Goal: Transaction & Acquisition: Download file/media

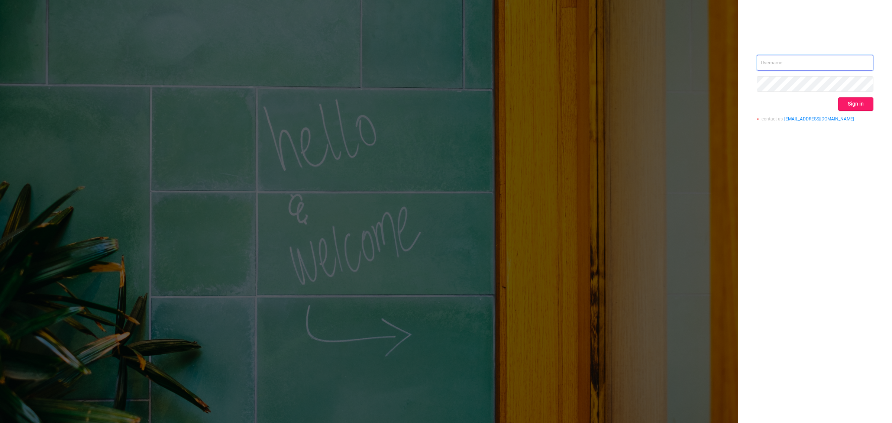
type input "[EMAIL_ADDRESS][DOMAIN_NAME]"
click at [839, 103] on button "Sign in" at bounding box center [855, 103] width 35 height 13
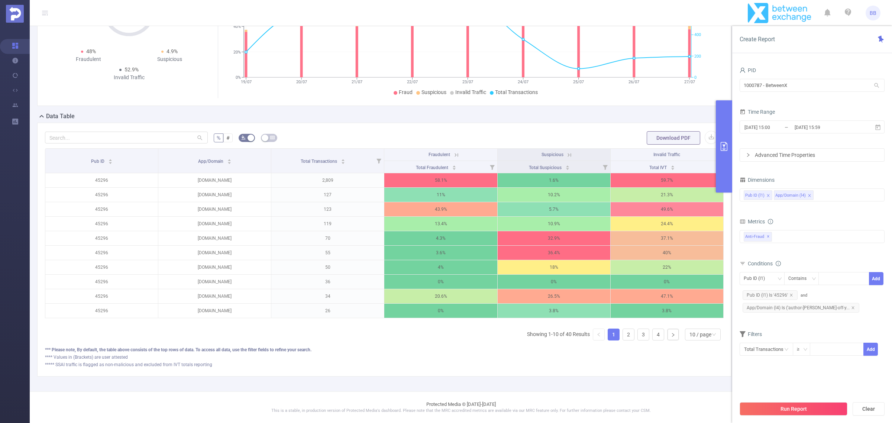
scroll to position [96, 0]
click at [692, 335] on div "10 / page" at bounding box center [701, 334] width 22 height 11
click at [467, 328] on div "Pub ID App/Domain Total Transactions Fraudulent Suspicious Invalid Traffic Tota…" at bounding box center [384, 247] width 679 height 198
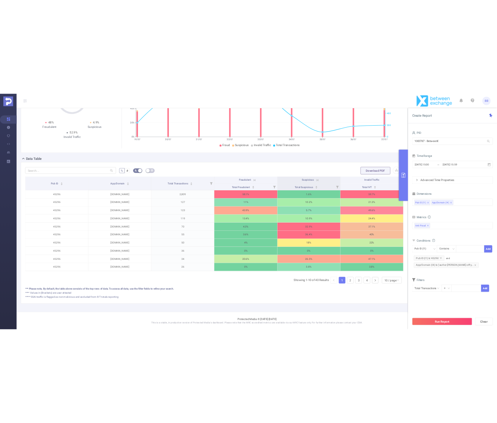
scroll to position [0, 0]
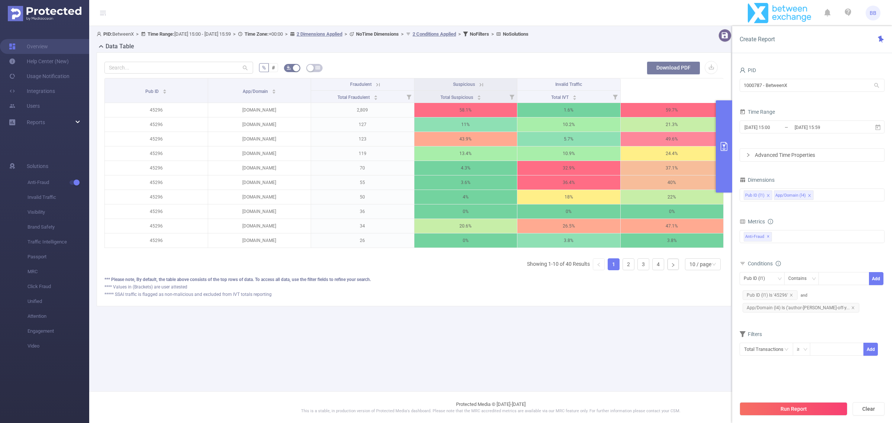
click at [676, 65] on button "Download PDF" at bounding box center [674, 67] width 54 height 13
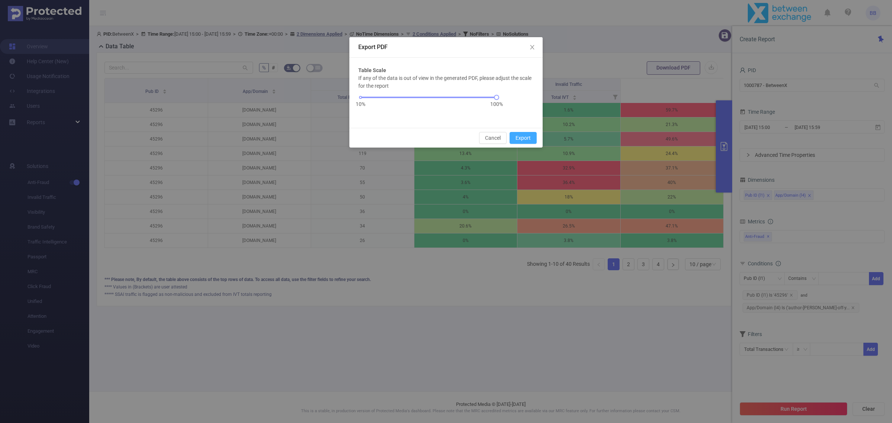
click at [528, 136] on button "Export" at bounding box center [523, 138] width 27 height 12
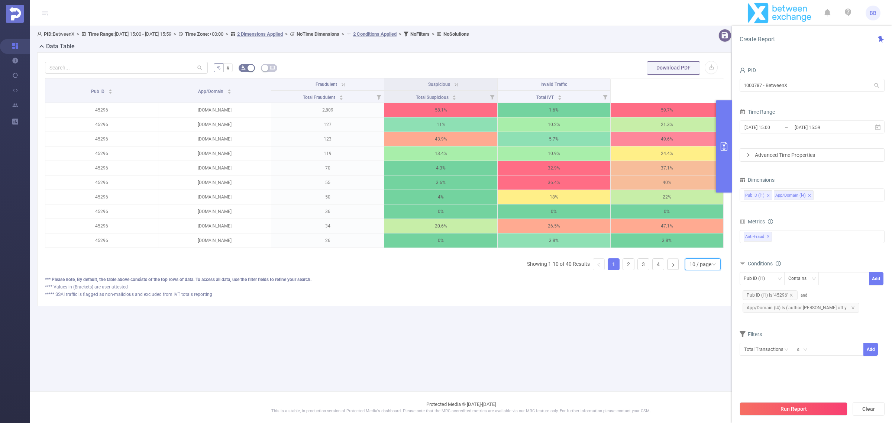
click at [698, 270] on div "10 / page" at bounding box center [703, 264] width 36 height 12
click at [703, 254] on li "50 / page" at bounding box center [703, 253] width 36 height 12
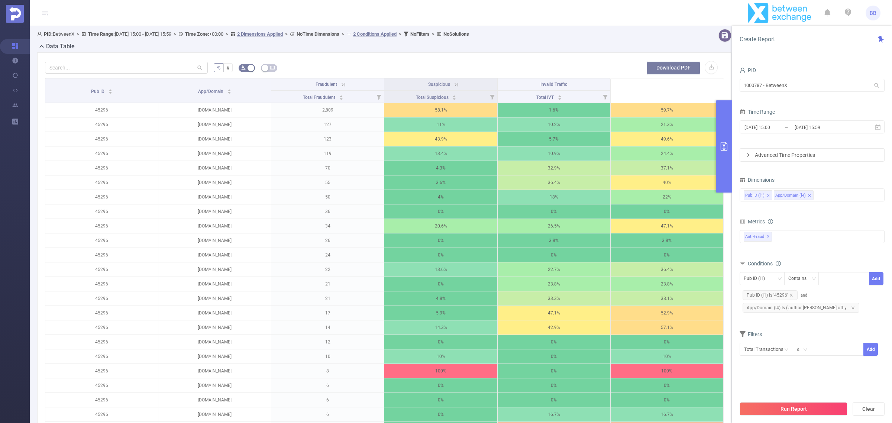
click at [676, 65] on button "Download PDF" at bounding box center [674, 67] width 54 height 13
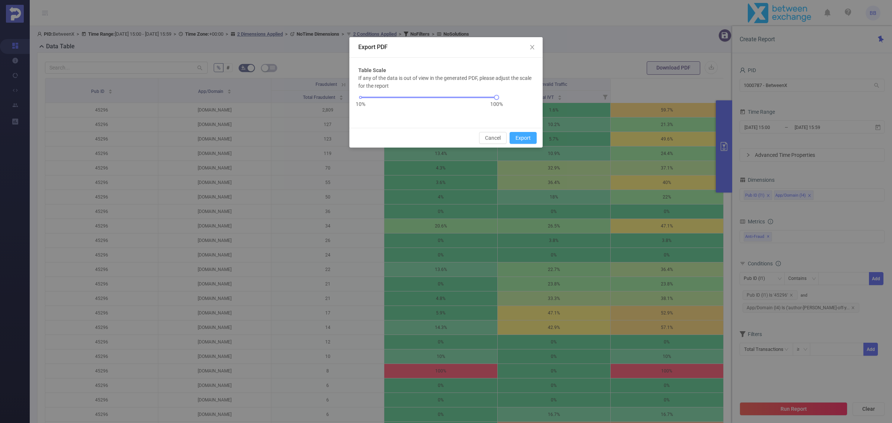
click at [530, 140] on button "Export" at bounding box center [523, 138] width 27 height 12
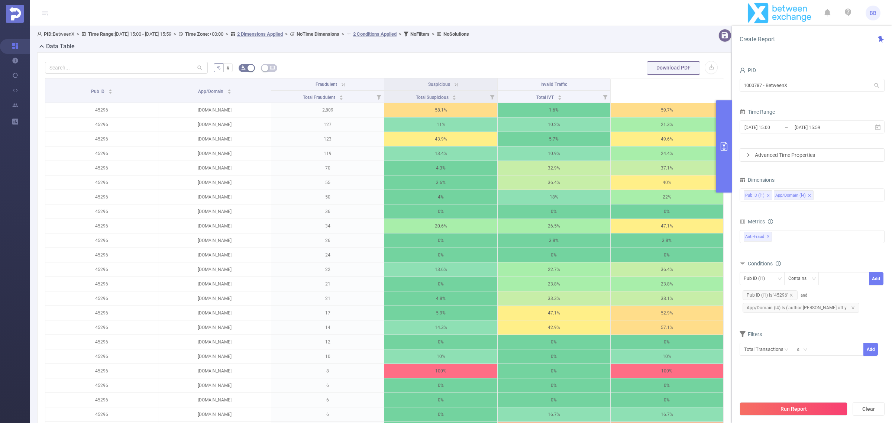
click at [684, 119] on table "Pub ID App/Domain Total Transactions Fraudulent Suspicious Invalid Traffic Tota…" at bounding box center [384, 380] width 679 height 605
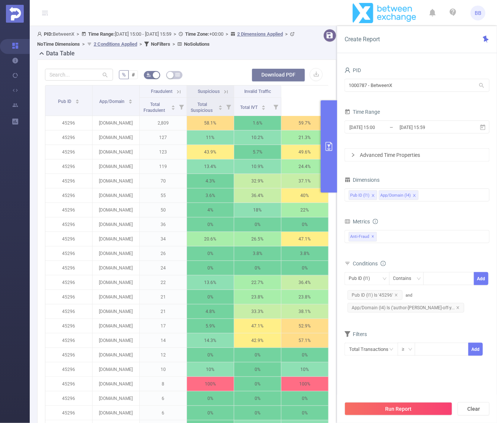
click at [284, 79] on button "Download PDF" at bounding box center [279, 74] width 54 height 13
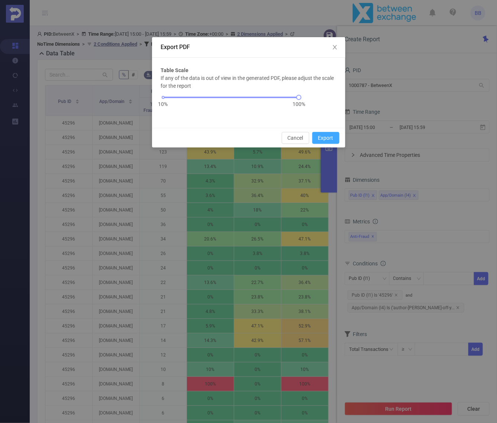
click at [335, 134] on button "Export" at bounding box center [325, 138] width 27 height 12
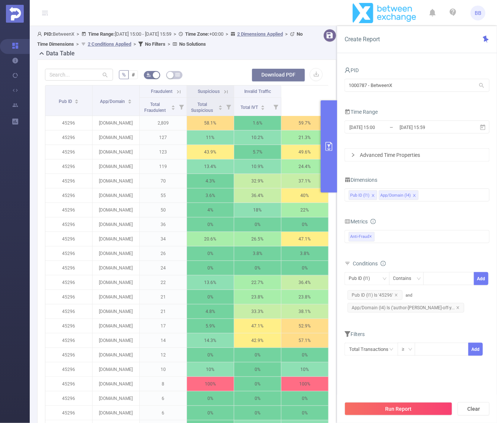
click at [289, 68] on button "Download PDF" at bounding box center [279, 74] width 54 height 13
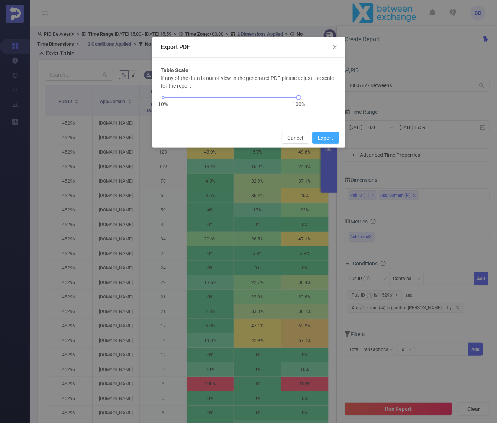
click at [326, 142] on button "Export" at bounding box center [325, 138] width 27 height 12
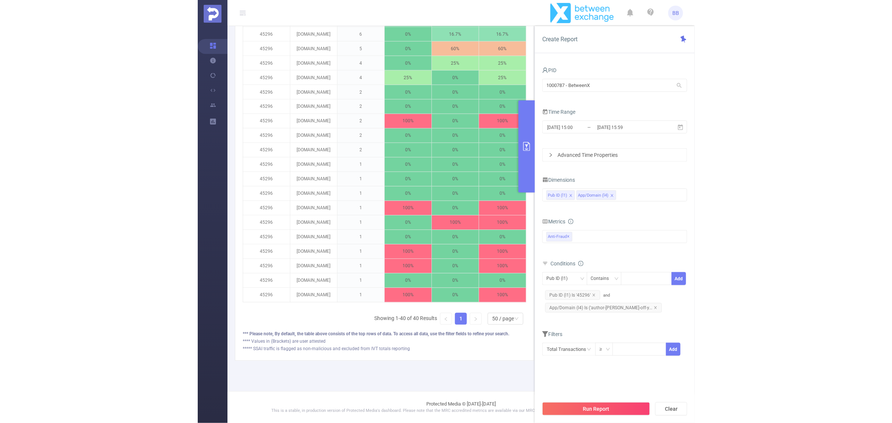
scroll to position [385, 0]
